Goal: Information Seeking & Learning: Find contact information

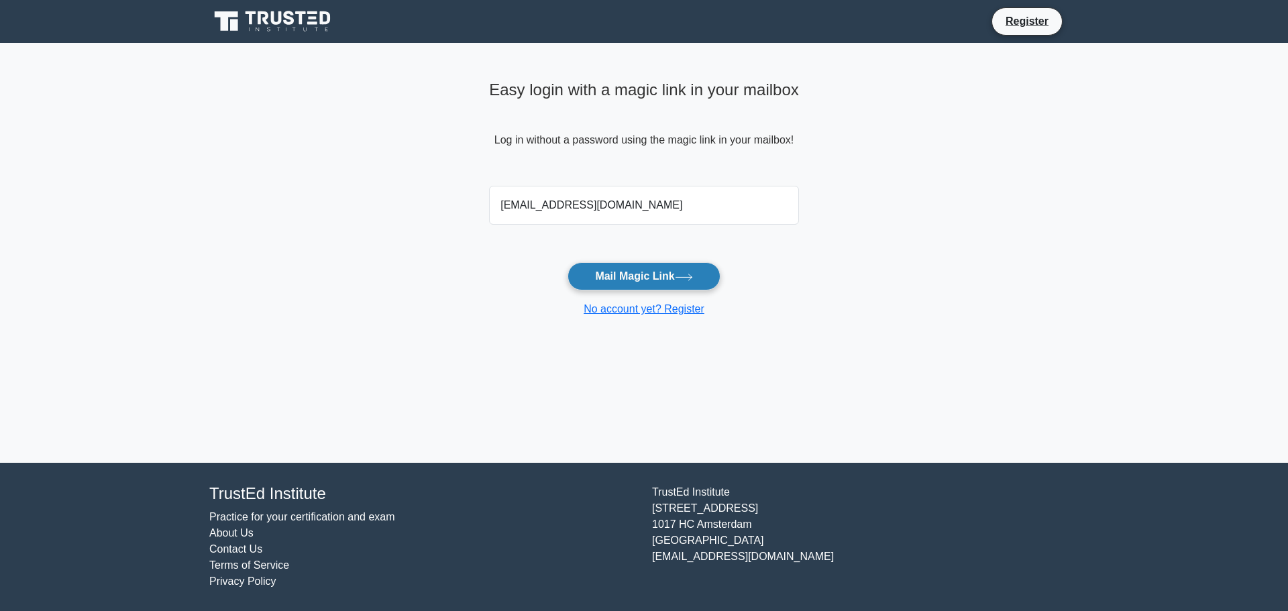
click at [665, 280] on button "Mail Magic Link" at bounding box center [643, 276] width 152 height 28
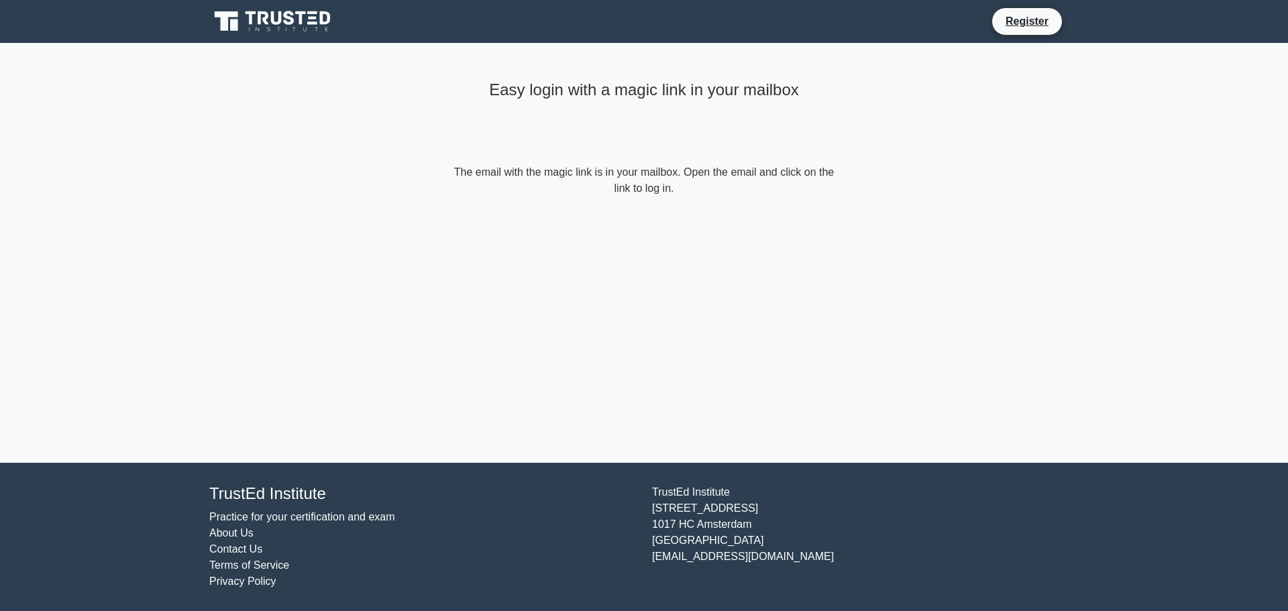
click at [223, 549] on link "Contact Us" at bounding box center [235, 548] width 53 height 11
